Goal: Find specific page/section: Find specific page/section

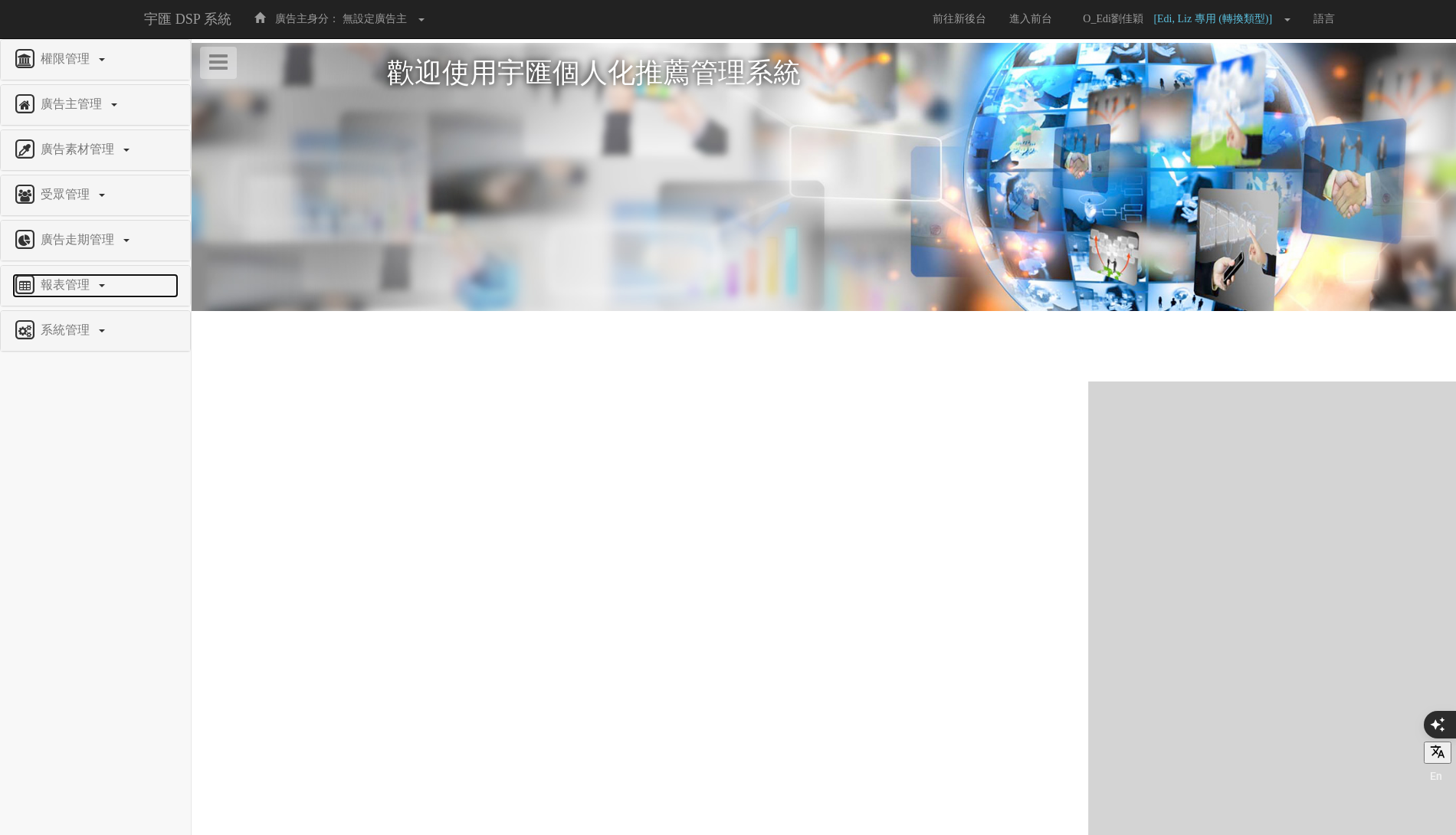
click at [104, 274] on link "報表管理" at bounding box center [96, 286] width 166 height 24
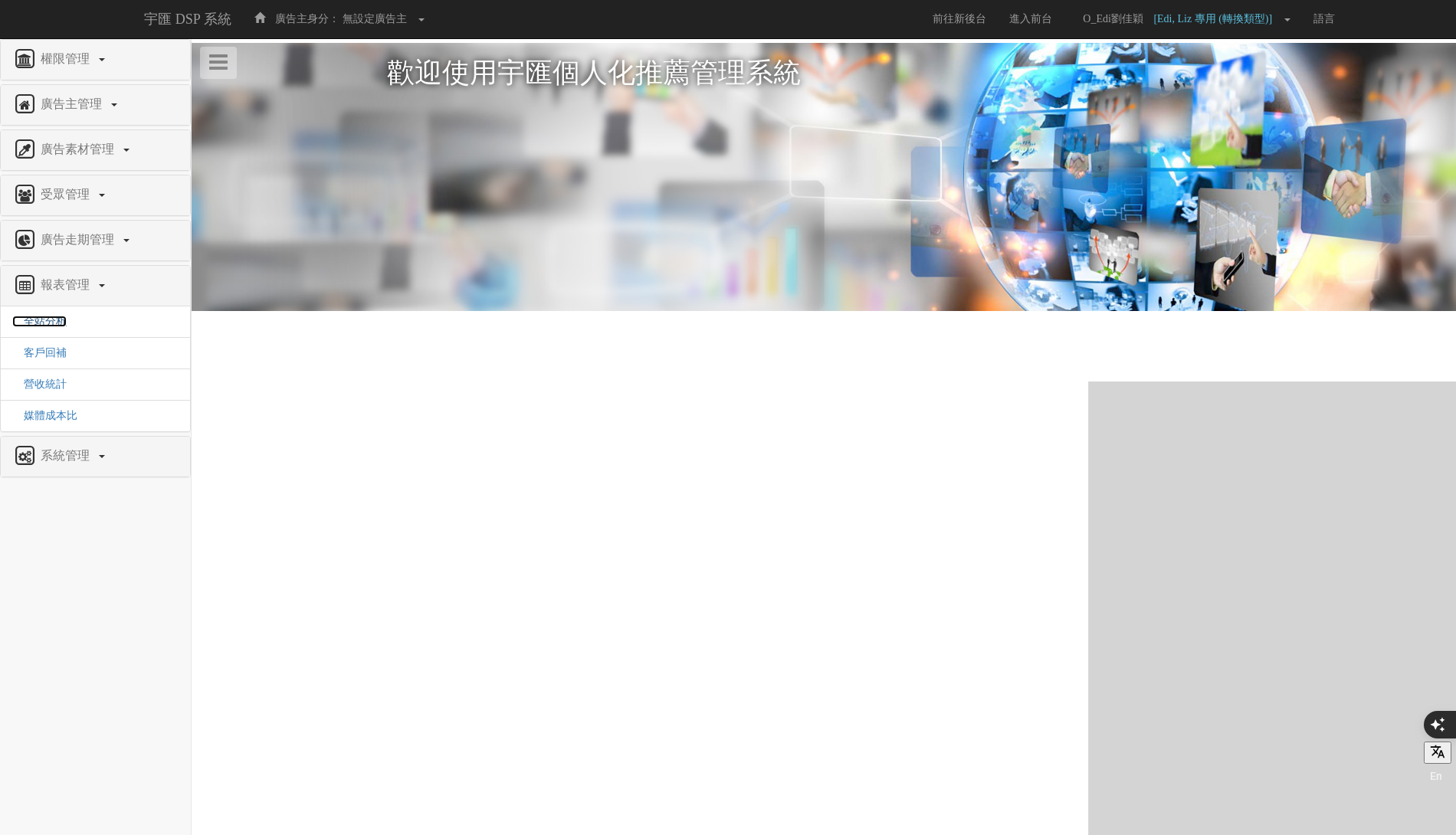
click at [52, 320] on span "全站分析" at bounding box center [40, 321] width 54 height 12
click at [55, 315] on span "全站分析" at bounding box center [40, 321] width 54 height 12
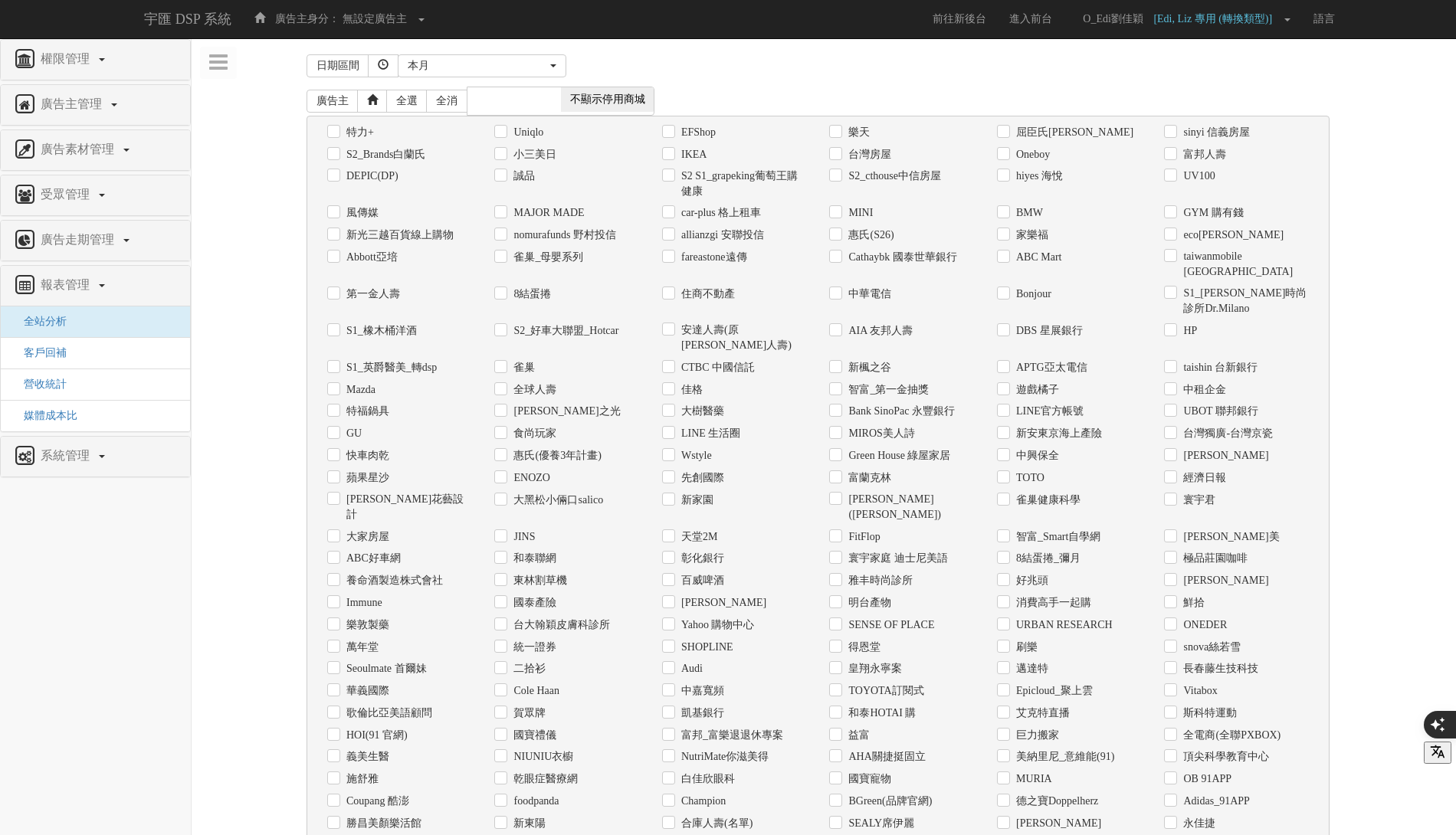
click at [709, 51] on div "日期區間 [DATE] 本[PERSON_NAME] 本月 上月 過去7天 過去14天 過去30天 指定日期 本月" at bounding box center [823, 66] width 1035 height 33
